Goal: Task Accomplishment & Management: Use online tool/utility

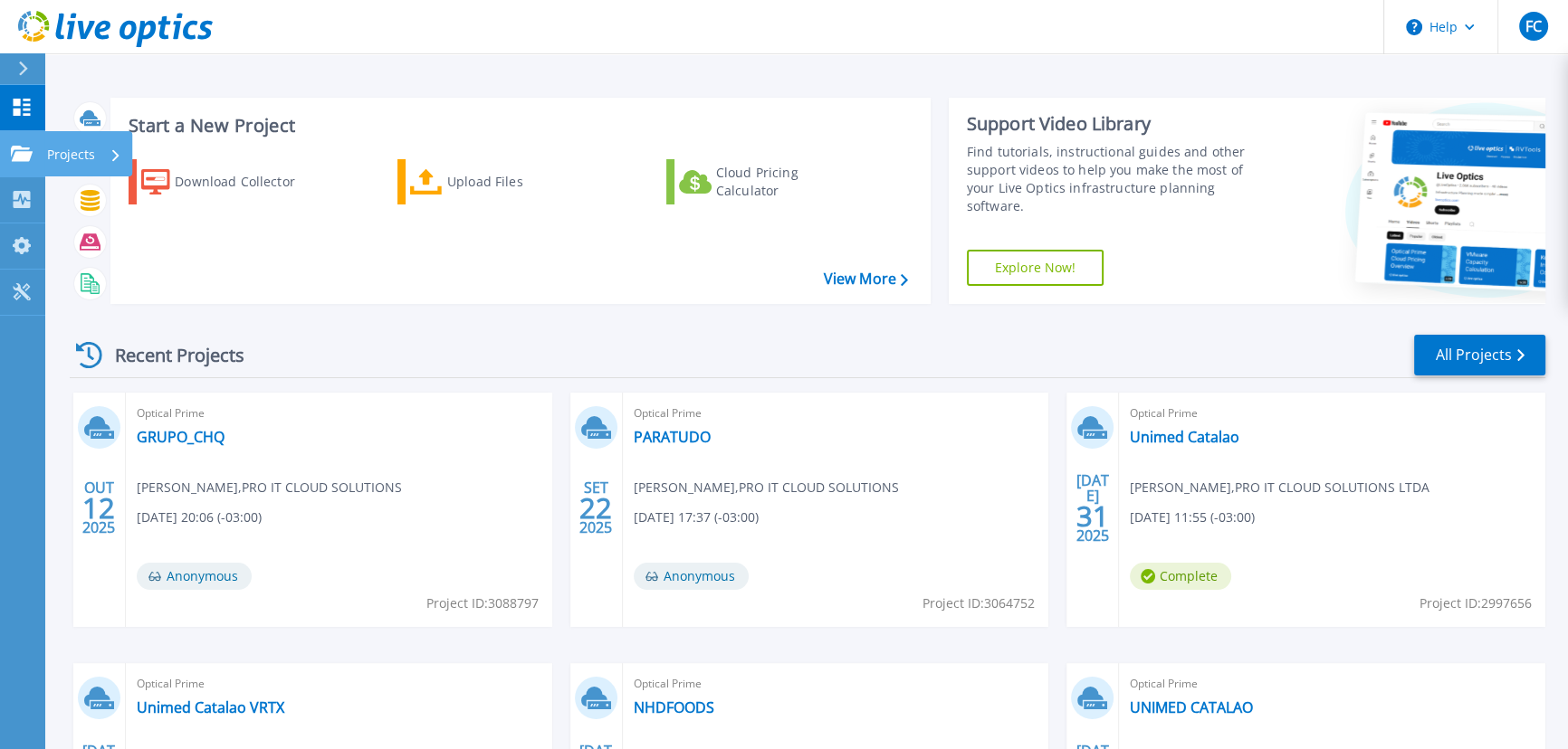
click at [64, 149] on p "Projects" at bounding box center [71, 155] width 48 height 47
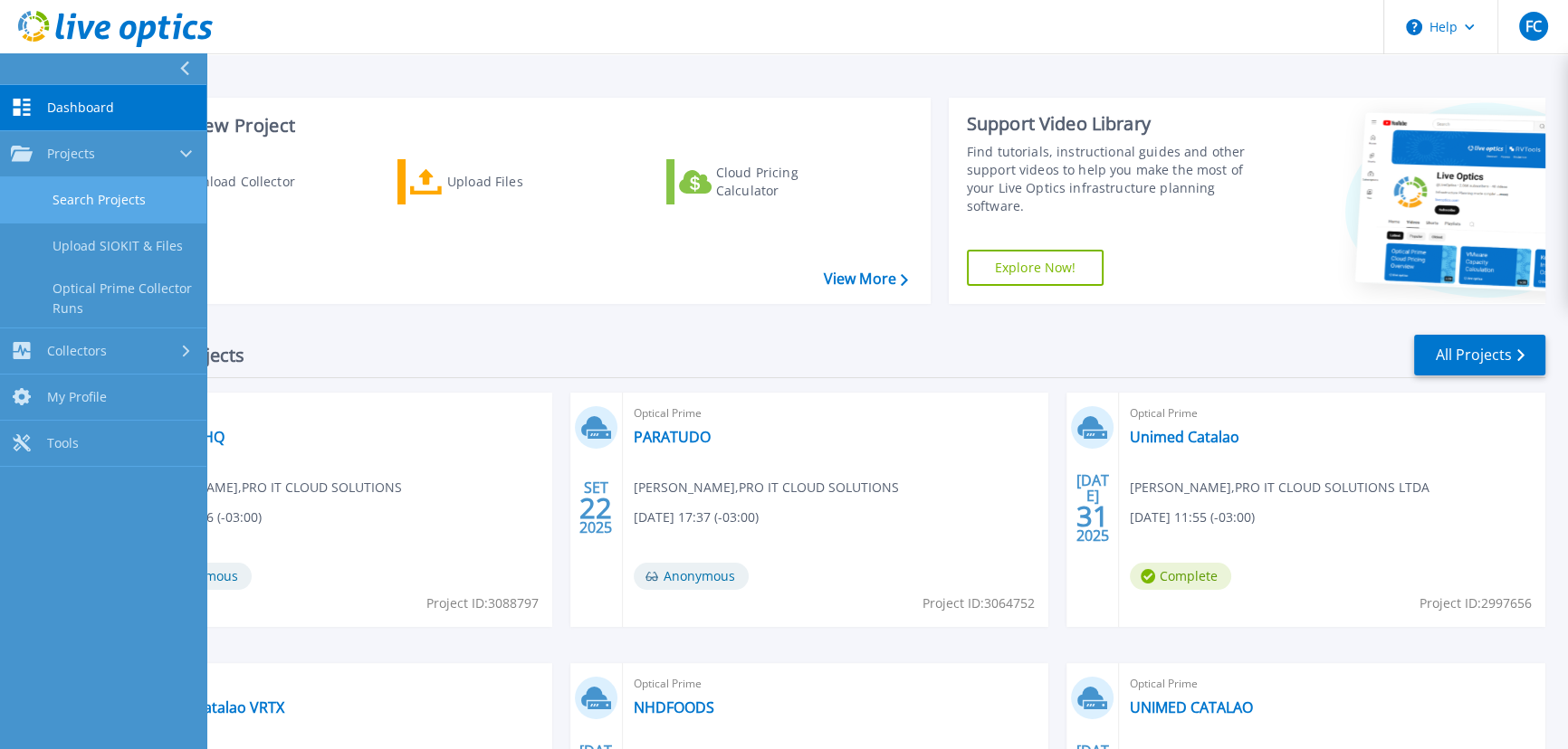
click at [104, 201] on link "Search Projects" at bounding box center [103, 200] width 207 height 46
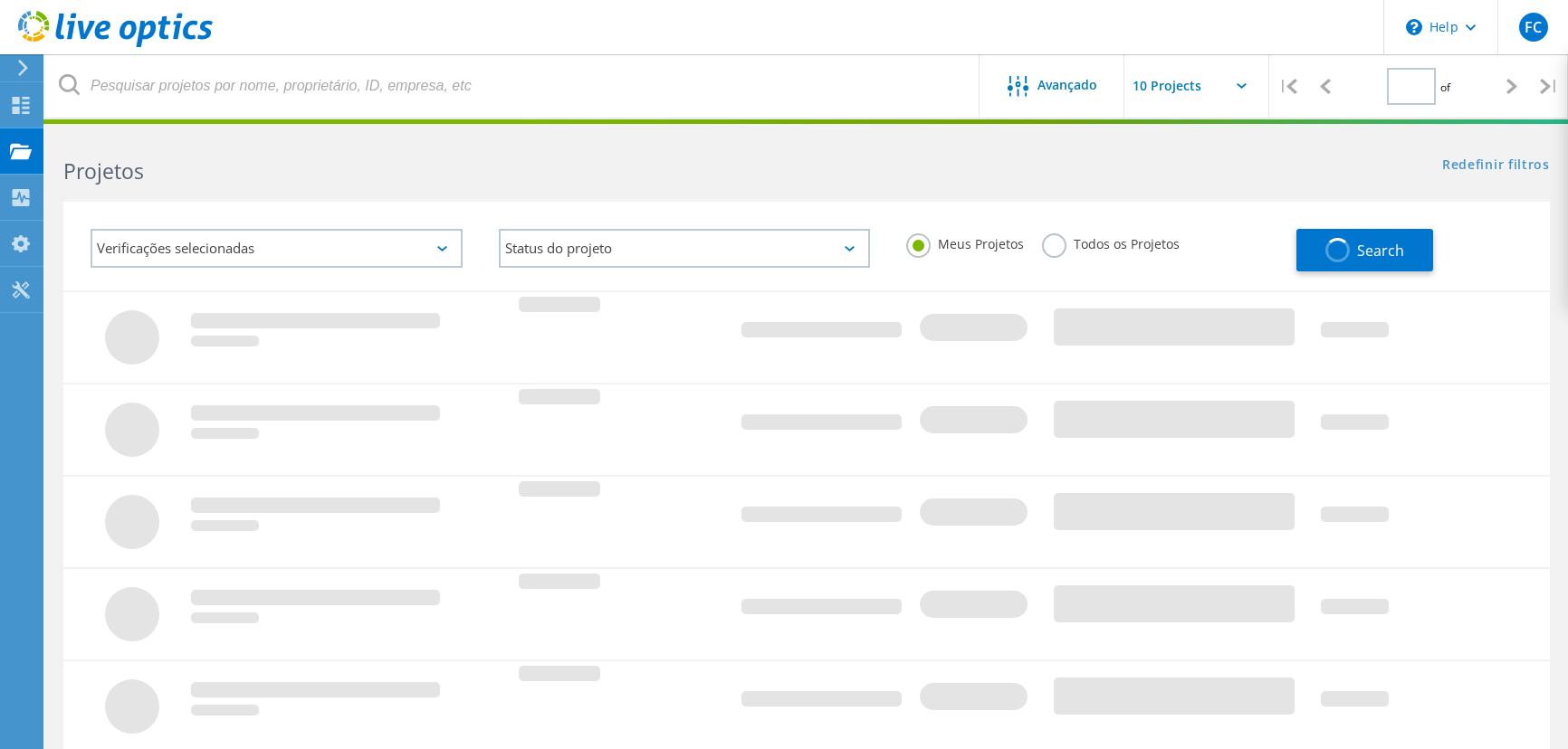
type input "1"
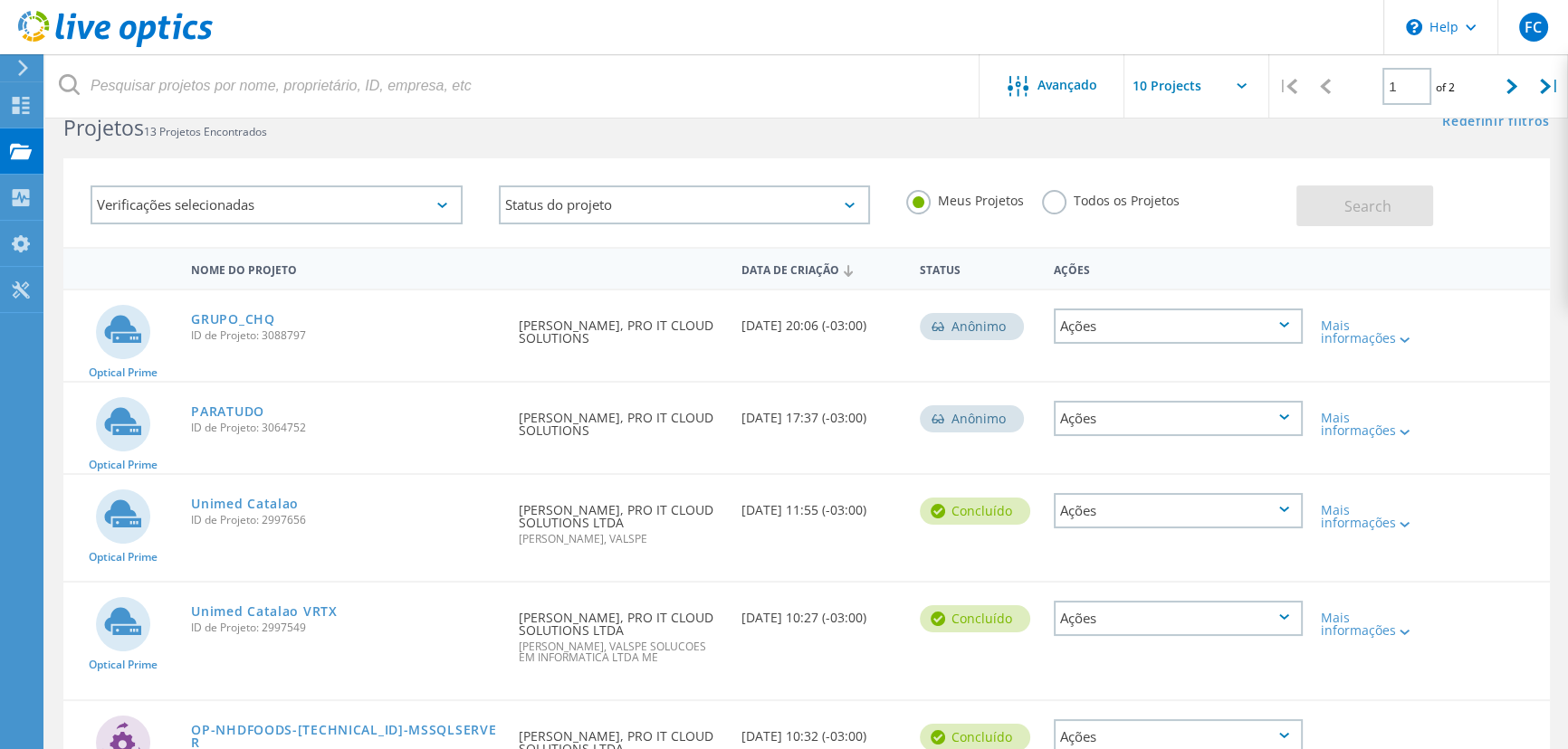
scroll to position [41, 0]
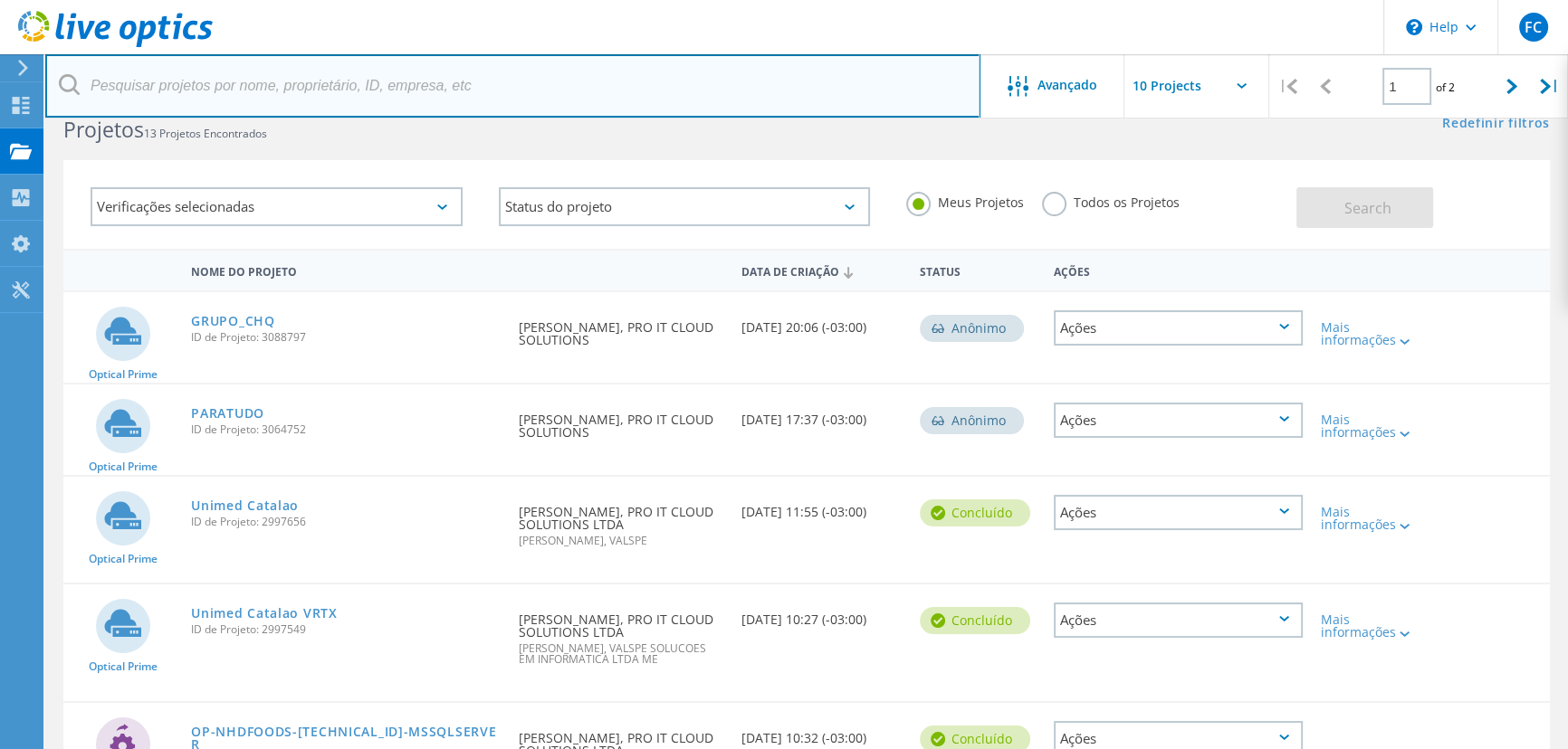
click at [450, 84] on input "text" at bounding box center [512, 86] width 935 height 63
type input "funcamp"
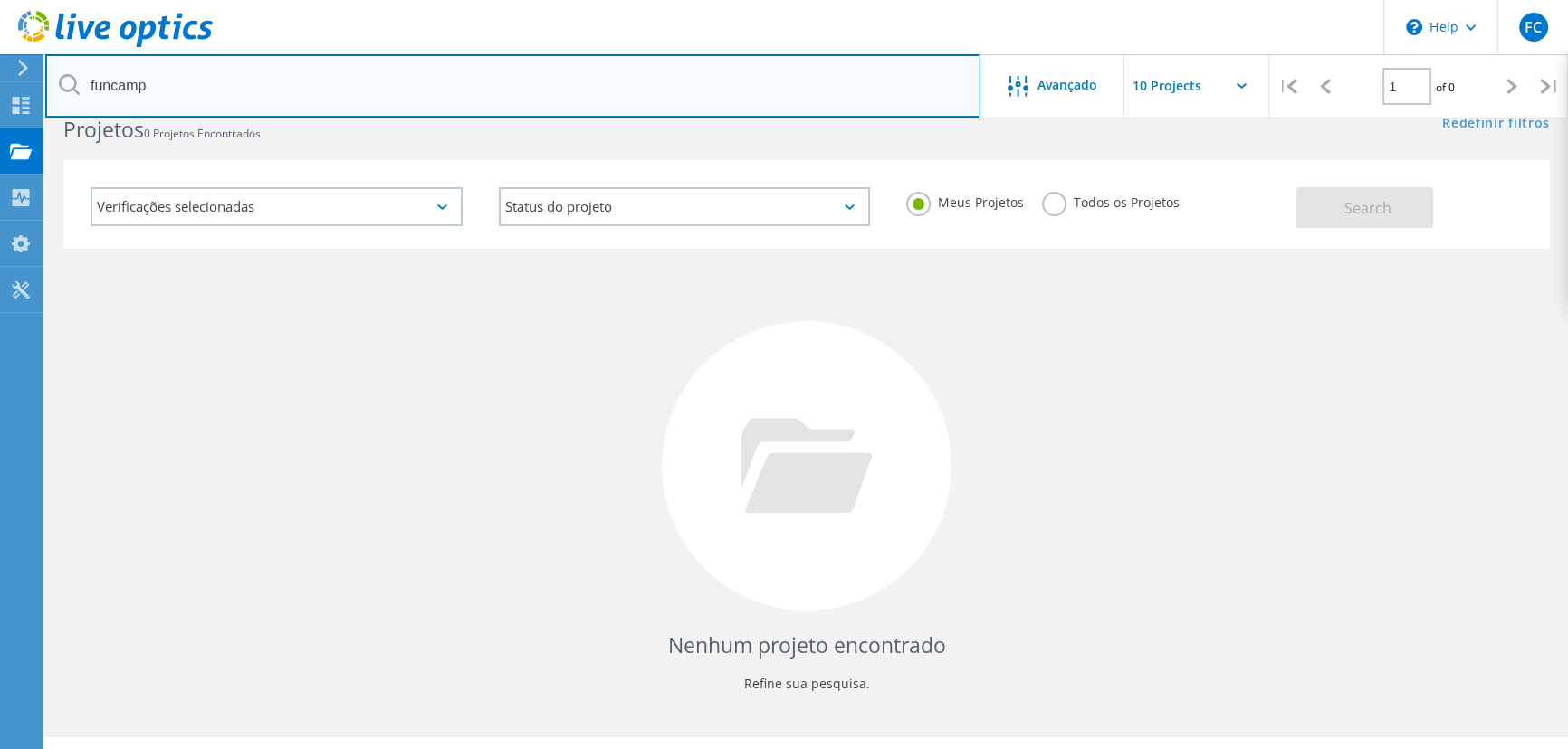
click at [406, 97] on input "funcamp" at bounding box center [512, 86] width 935 height 63
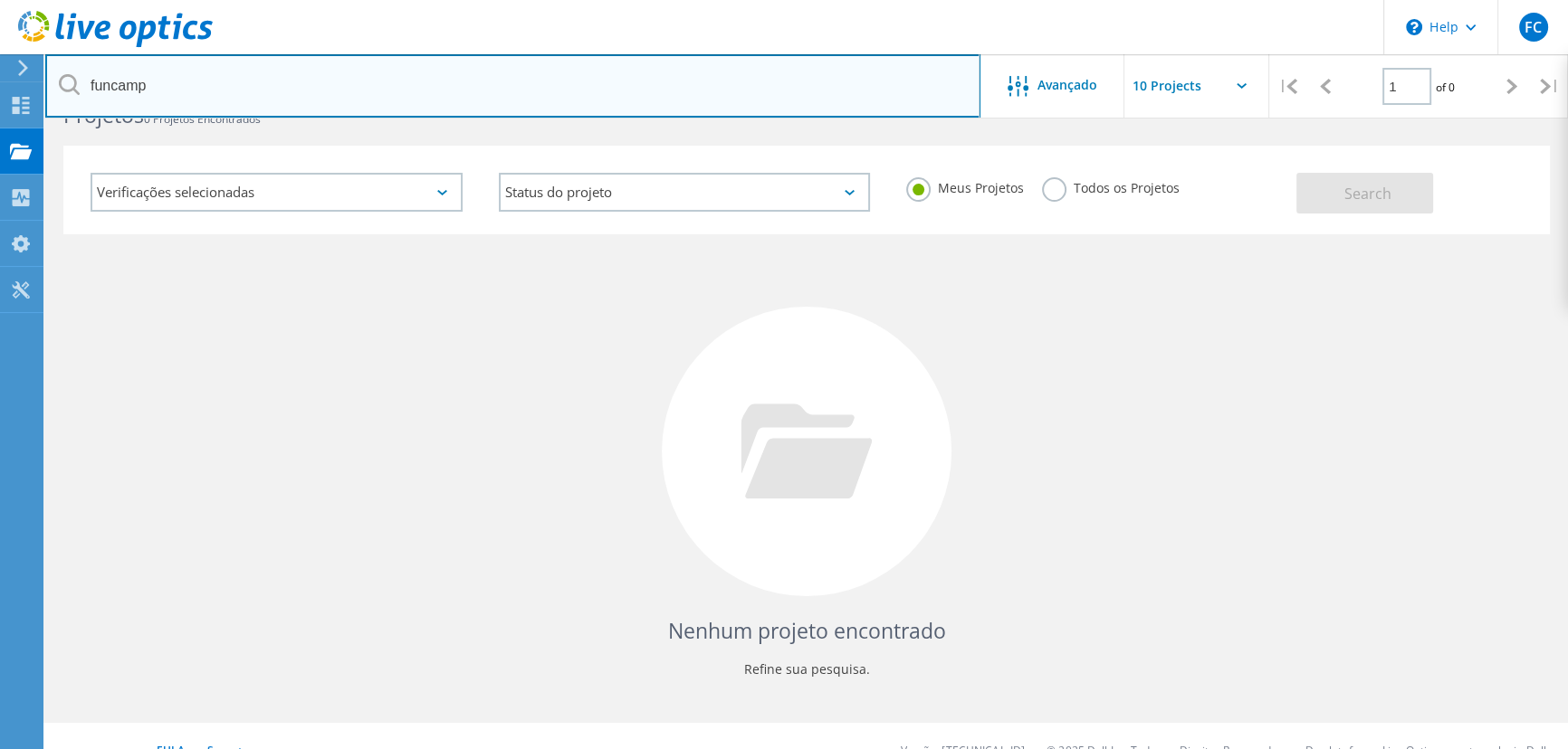
scroll to position [82, 0]
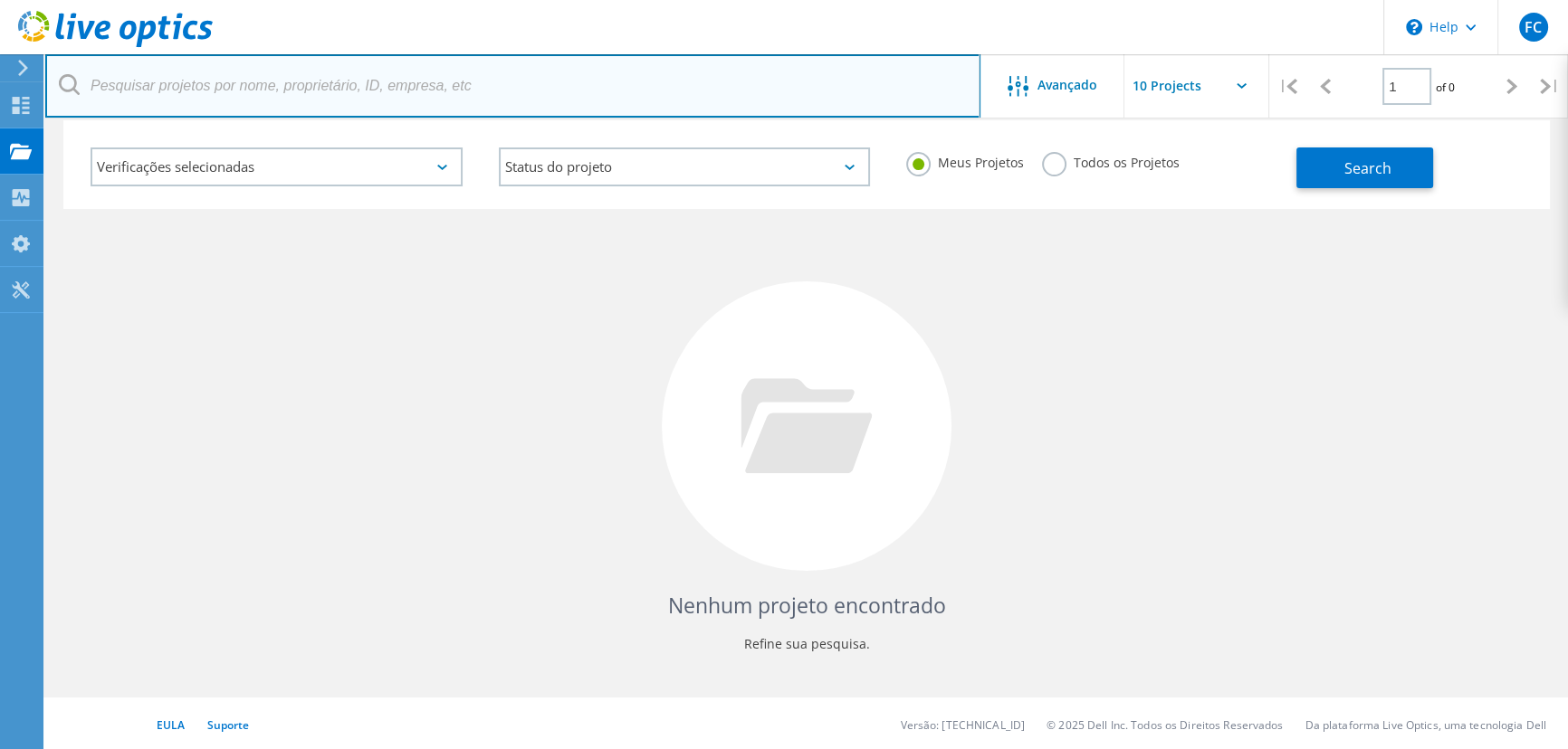
click at [486, 99] on input "text" at bounding box center [512, 86] width 935 height 63
click at [463, 82] on input "text" at bounding box center [512, 86] width 935 height 63
